Goal: Task Accomplishment & Management: Manage account settings

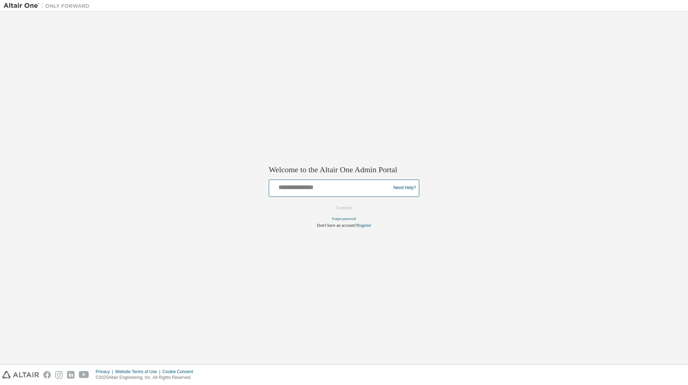
click at [284, 190] on input "text" at bounding box center [331, 186] width 118 height 10
type input "**********"
click at [340, 206] on button "Continue" at bounding box center [344, 207] width 31 height 11
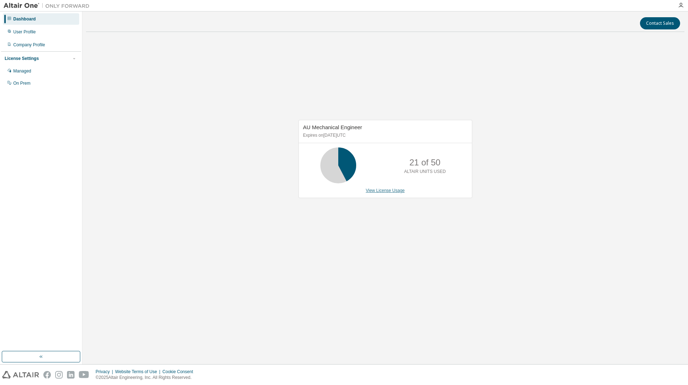
click at [384, 191] on link "View License Usage" at bounding box center [385, 190] width 39 height 5
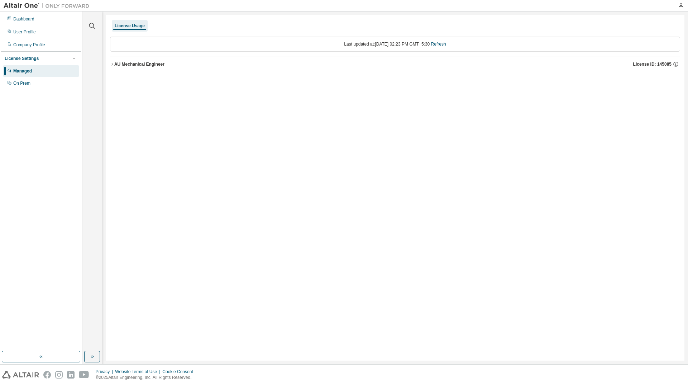
click at [111, 61] on button "AU Mechanical Engineer License ID: 145085" at bounding box center [395, 64] width 570 height 16
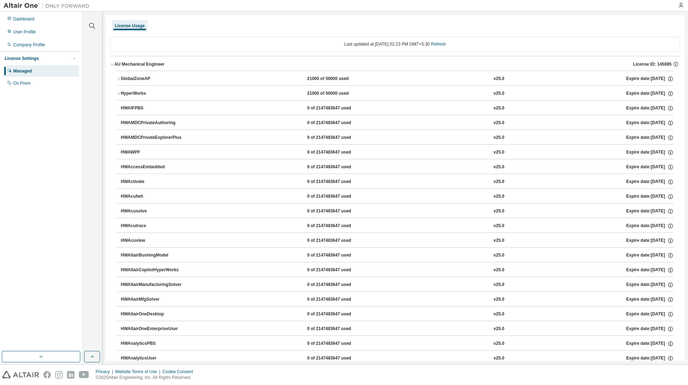
click at [118, 79] on icon "button" at bounding box center [119, 79] width 4 height 4
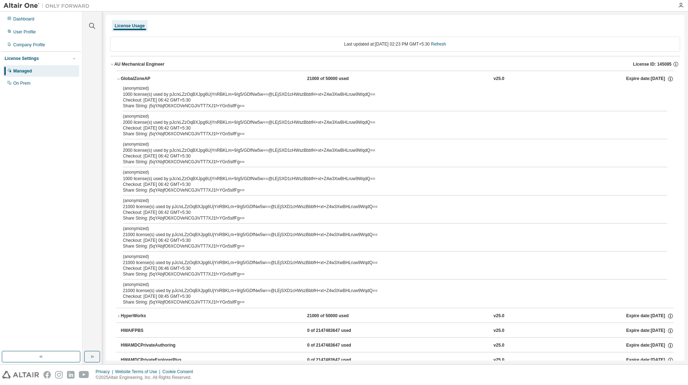
drag, startPoint x: 205, startPoint y: 92, endPoint x: 335, endPoint y: 98, distance: 130.3
click at [335, 98] on div "(anonymized) 1000 license(s) used by pJc/xLZzOqBXJpg6UjYnRBKLm+9/g5/GDfNw5w==@L…" at bounding box center [386, 94] width 527 height 18
click at [31, 81] on div "On Prem" at bounding box center [41, 82] width 76 height 11
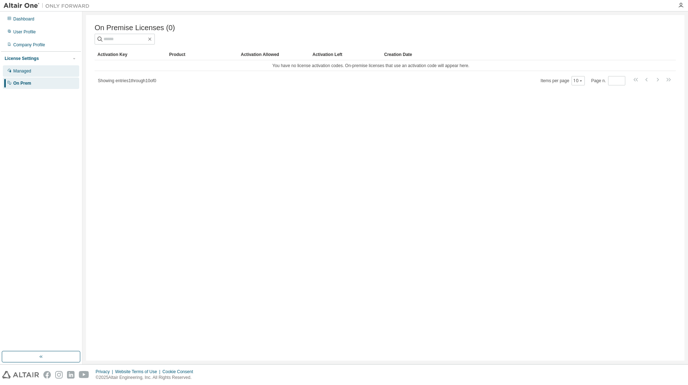
click at [25, 72] on div "Managed" at bounding box center [22, 71] width 18 height 6
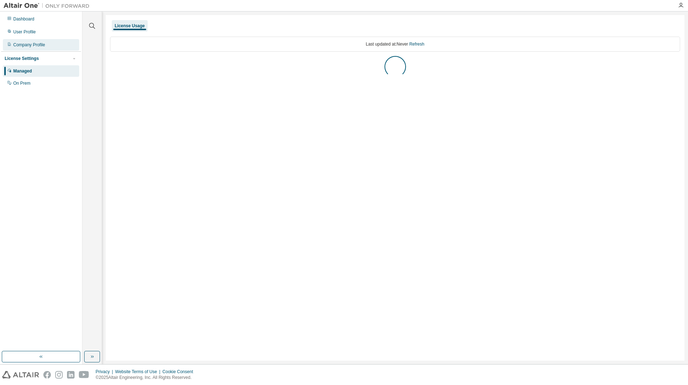
click at [27, 44] on div "Company Profile" at bounding box center [29, 45] width 32 height 6
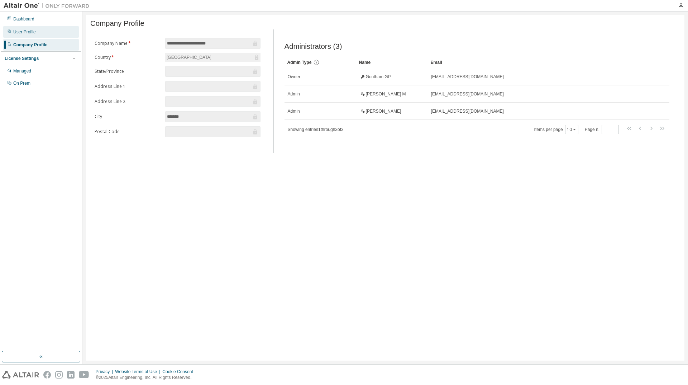
click at [23, 33] on div "User Profile" at bounding box center [24, 32] width 23 height 6
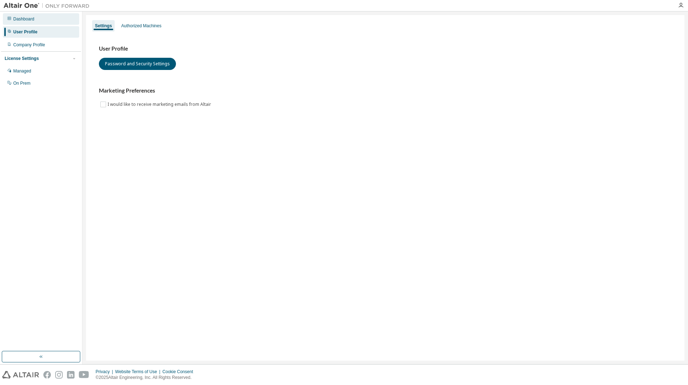
click at [23, 23] on div "Dashboard" at bounding box center [41, 18] width 76 height 11
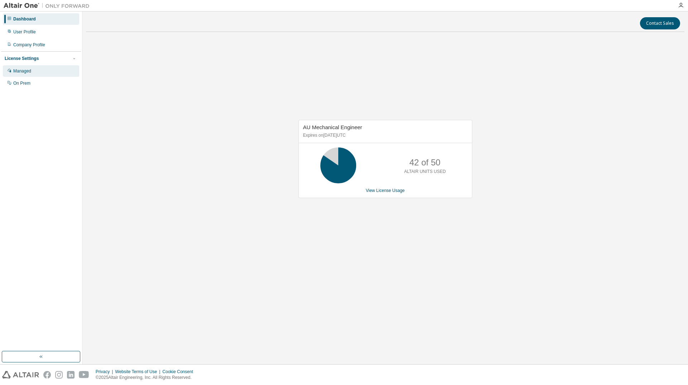
click at [29, 71] on div "Managed" at bounding box center [22, 71] width 18 height 6
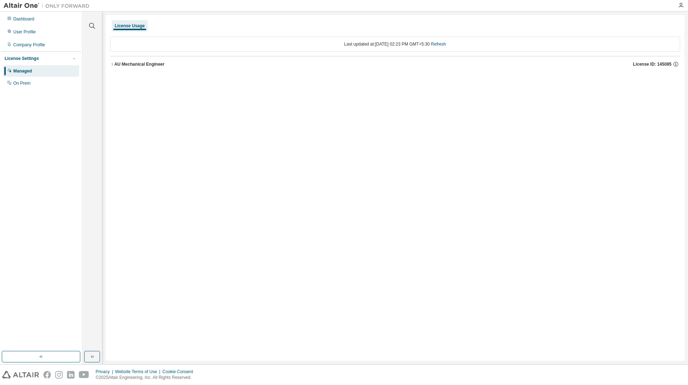
click at [110, 63] on icon "button" at bounding box center [112, 64] width 4 height 4
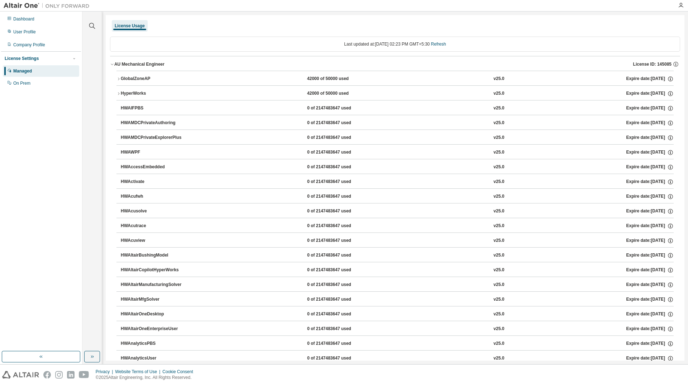
click at [114, 63] on icon "button" at bounding box center [112, 64] width 4 height 4
